Goal: Task Accomplishment & Management: Complete application form

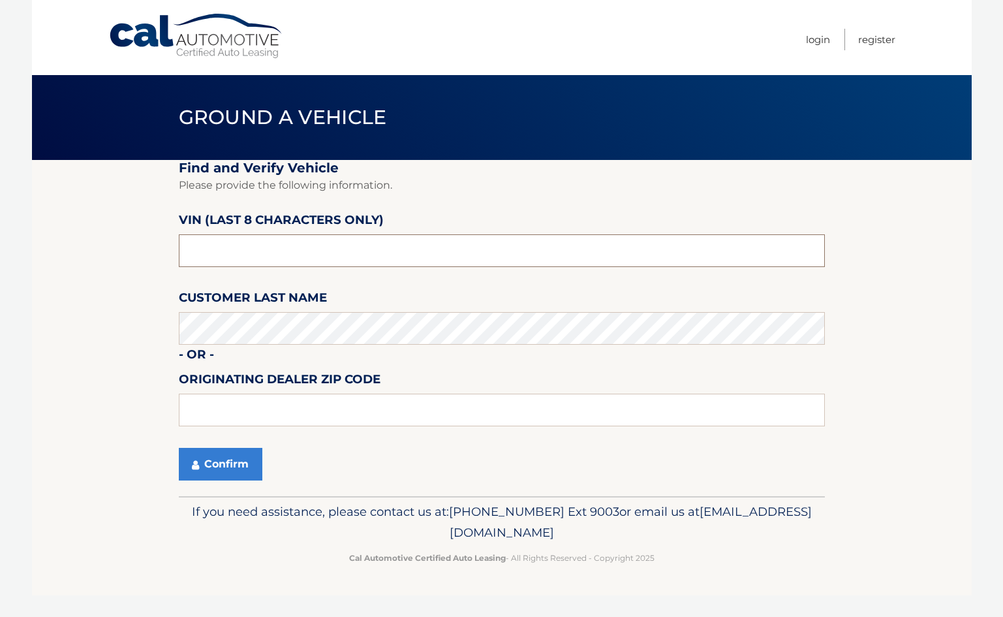
click at [409, 251] on input "text" at bounding box center [502, 250] width 646 height 33
type input "A*******"
type input "SU145269"
type input "33431"
click at [255, 452] on button "Confirm" at bounding box center [221, 464] width 84 height 33
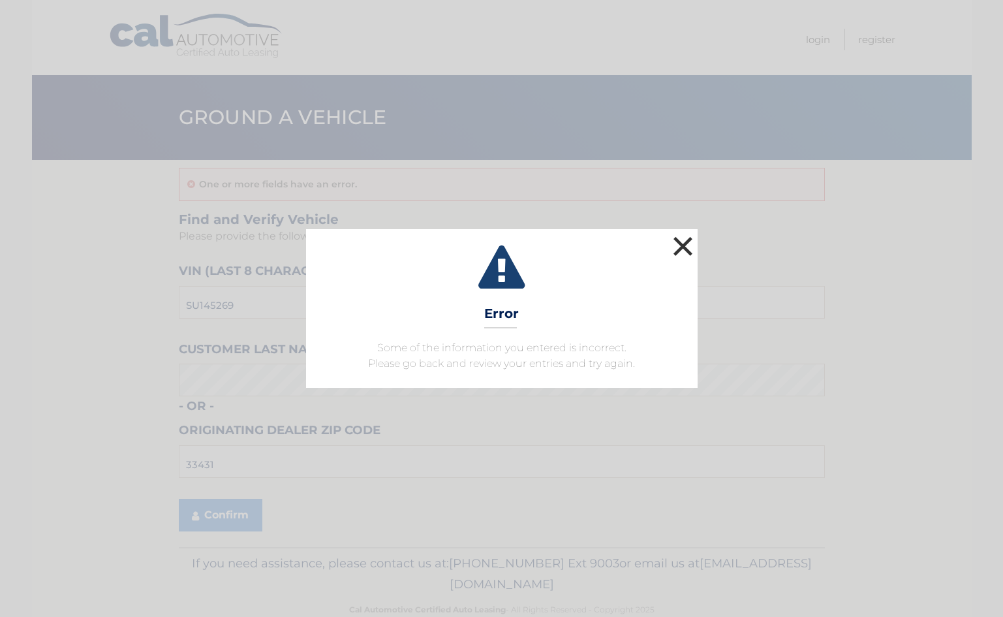
click at [680, 247] on button "×" at bounding box center [683, 246] width 26 height 26
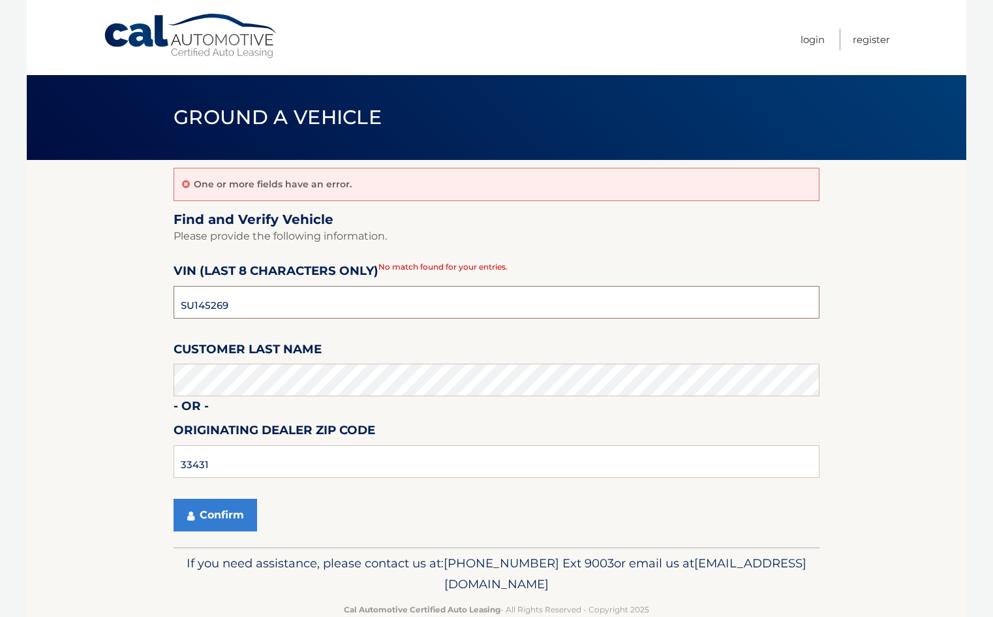
click at [322, 303] on input "SU145269" at bounding box center [497, 302] width 646 height 33
click at [256, 295] on input "SU145269" at bounding box center [497, 302] width 646 height 33
type input "NA228193"
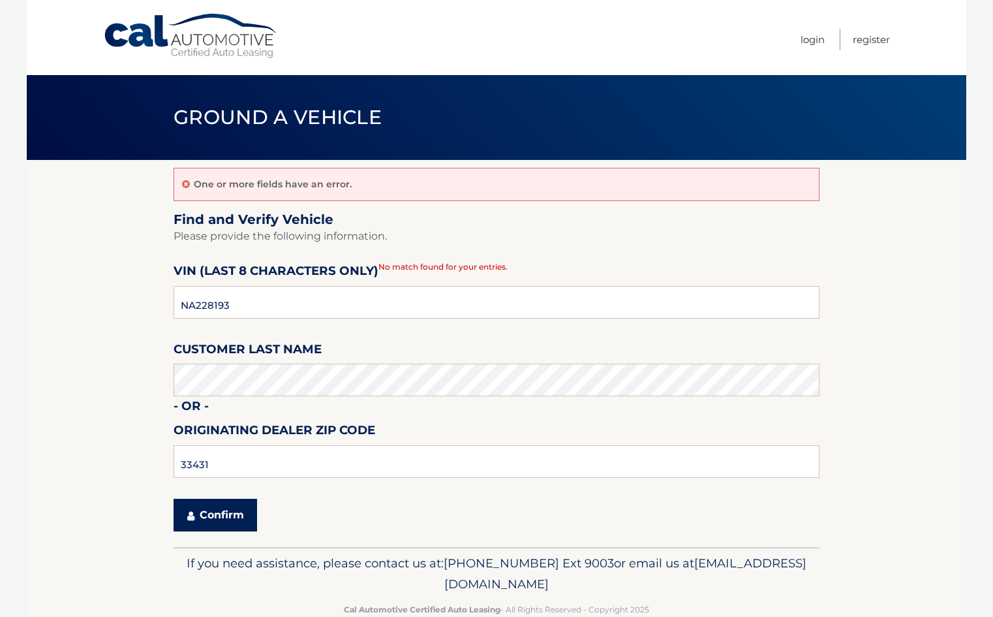
click at [229, 520] on button "Confirm" at bounding box center [216, 515] width 84 height 33
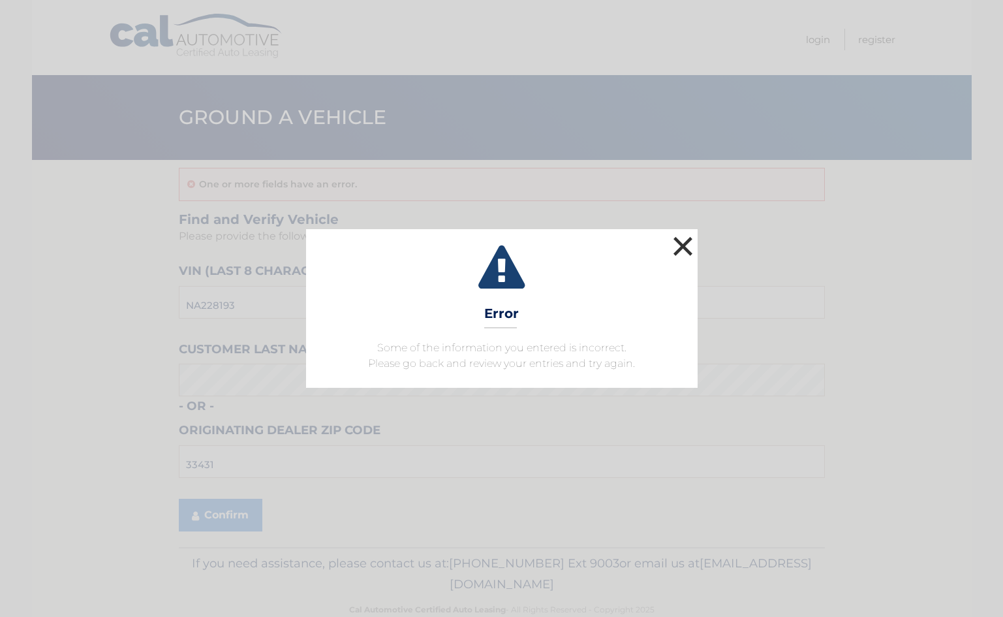
click at [681, 237] on button "×" at bounding box center [683, 246] width 26 height 26
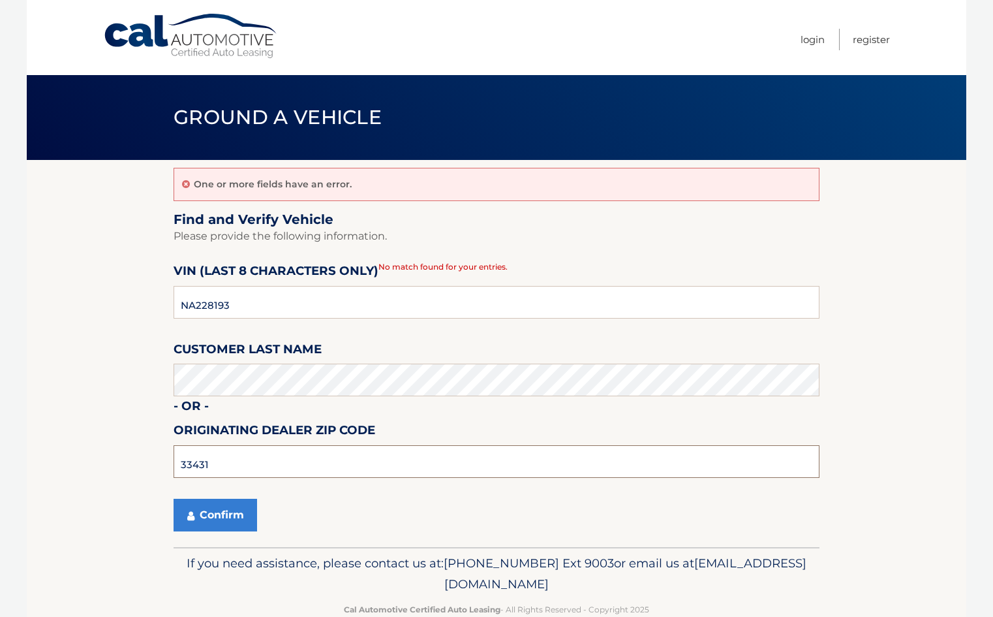
click at [225, 455] on input "33431" at bounding box center [497, 461] width 646 height 33
type input "33441"
click at [218, 513] on button "Confirm" at bounding box center [216, 515] width 84 height 33
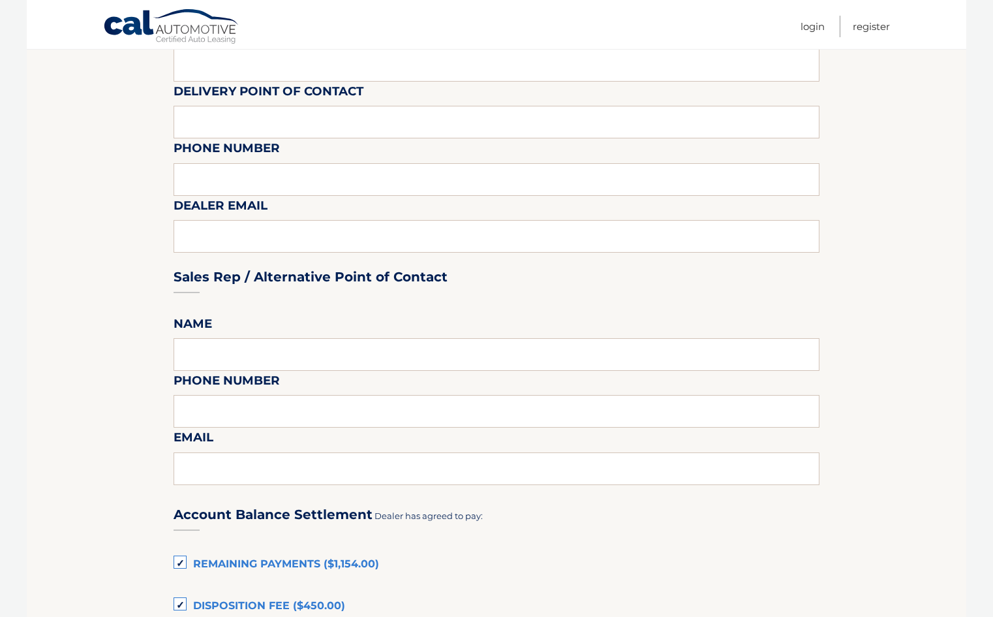
scroll to position [783, 0]
